Goal: Information Seeking & Learning: Learn about a topic

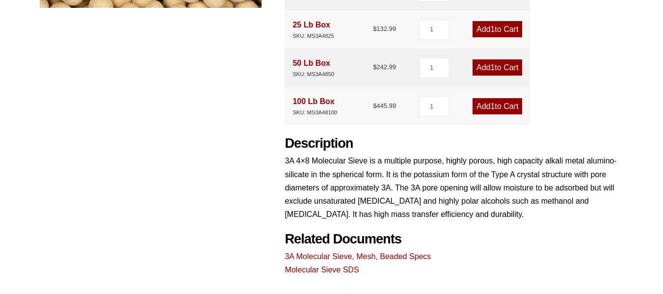
scroll to position [358, 0]
click at [307, 256] on link "3A Molecular Sieve, Mesh, Beaded Specs" at bounding box center [358, 257] width 146 height 8
click at [269, 169] on div "3A 4X8 Molecular Sieve Desiccant 🔍 Product Features More efficient than older s…" at bounding box center [331, 11] width 583 height 531
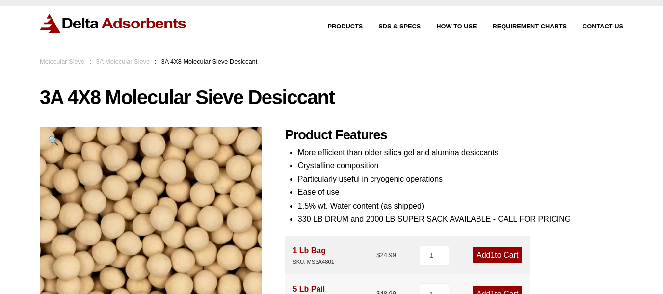
scroll to position [0, 0]
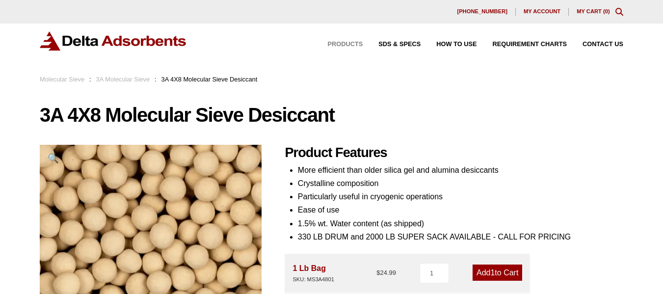
click at [353, 44] on span "Products" at bounding box center [344, 44] width 35 height 6
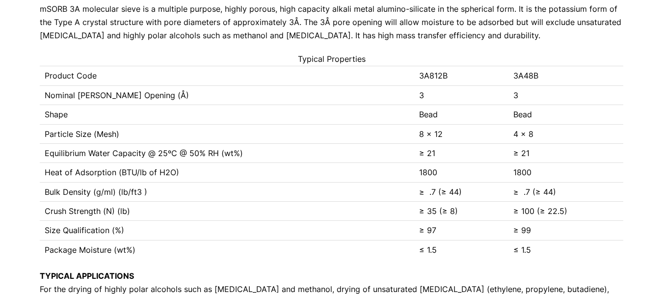
scroll to position [241, 0]
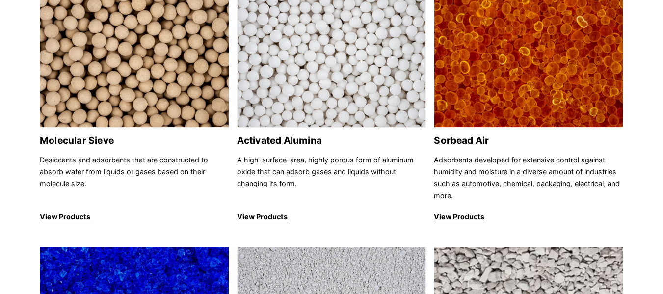
scroll to position [131, 0]
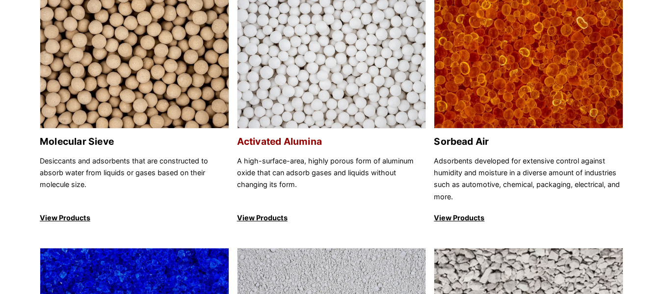
click at [301, 78] on img at bounding box center [331, 61] width 188 height 135
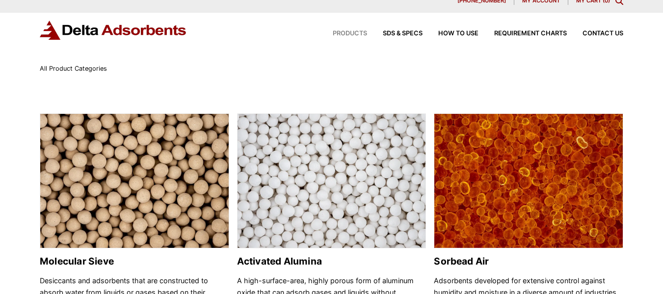
scroll to position [5, 0]
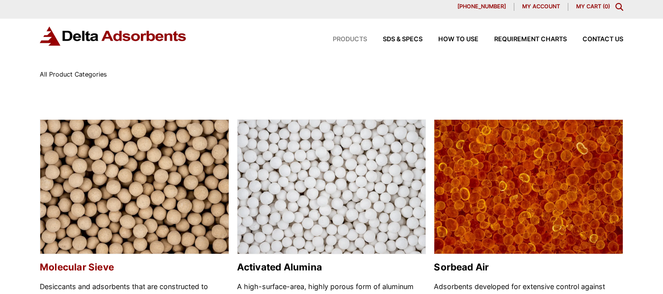
click at [186, 148] on img at bounding box center [134, 187] width 188 height 135
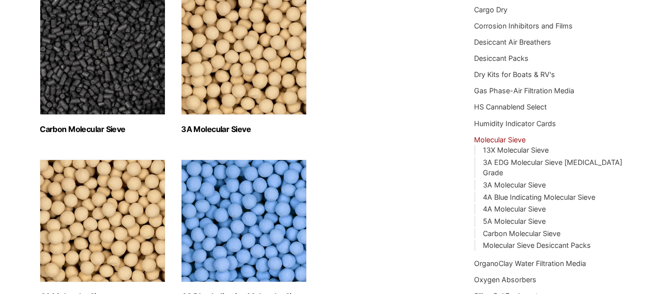
scroll to position [172, 0]
click at [272, 90] on img "Visit product category 3A Molecular Sieve" at bounding box center [244, 54] width 126 height 123
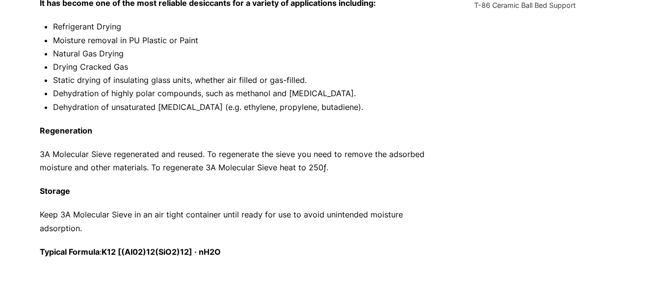
scroll to position [495, 0]
